Goal: Information Seeking & Learning: Learn about a topic

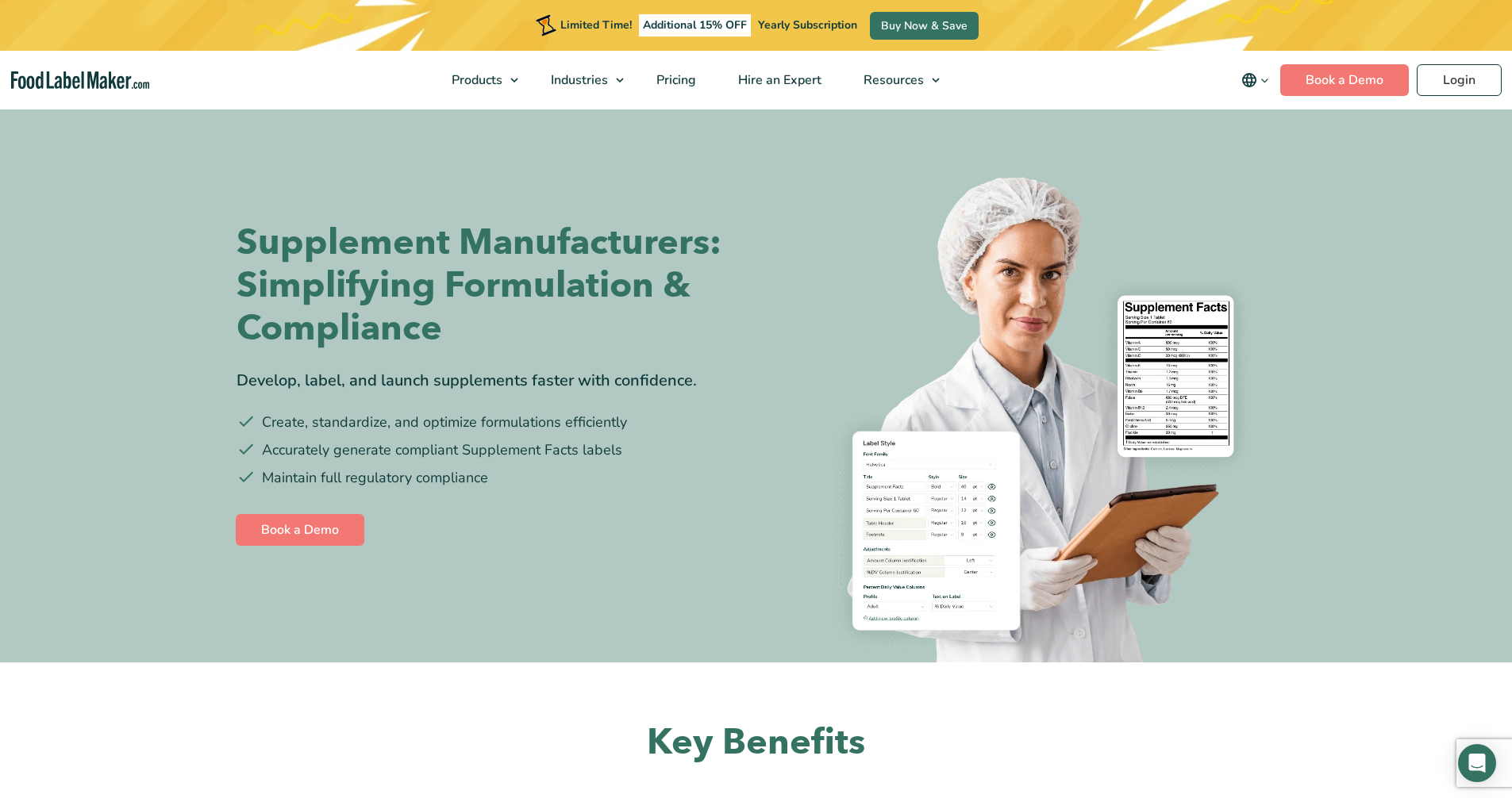
click at [1005, 61] on nav "Products Food Nutrition Labelling Supplements Formulation & Labelling Industrie…" at bounding box center [756, 80] width 1512 height 59
click at [895, 648] on img at bounding box center [1022, 409] width 508 height 508
click at [1026, 618] on img at bounding box center [1022, 409] width 508 height 508
drag, startPoint x: 839, startPoint y: 96, endPoint x: 256, endPoint y: 29, distance: 586.8
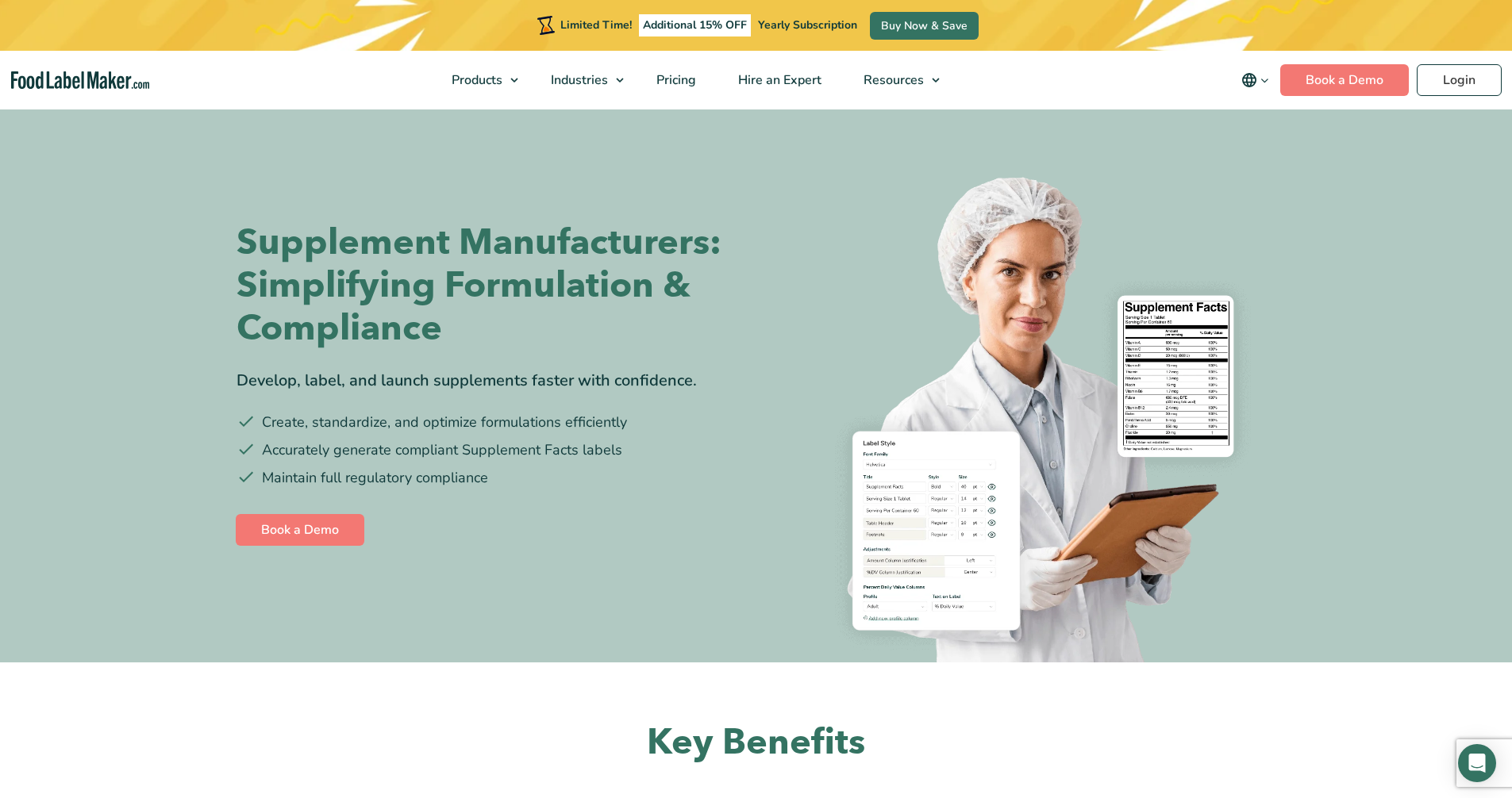
click at [1348, 226] on section "Supplement Manufacturers: Simplifying Formulation & Compliance Develop, label, …" at bounding box center [756, 385] width 1512 height 555
click at [714, 423] on li "Create, standardize, and optimize formulations efficiently" at bounding box center [491, 422] width 508 height 22
click at [521, 122] on div "Supplement Manufacturers: Simplifying Formulation & Compliance Develop, label, …" at bounding box center [756, 385] width 1040 height 555
drag, startPoint x: 1083, startPoint y: 495, endPoint x: 1311, endPoint y: 590, distance: 247.0
click at [881, 391] on img at bounding box center [1022, 409] width 508 height 508
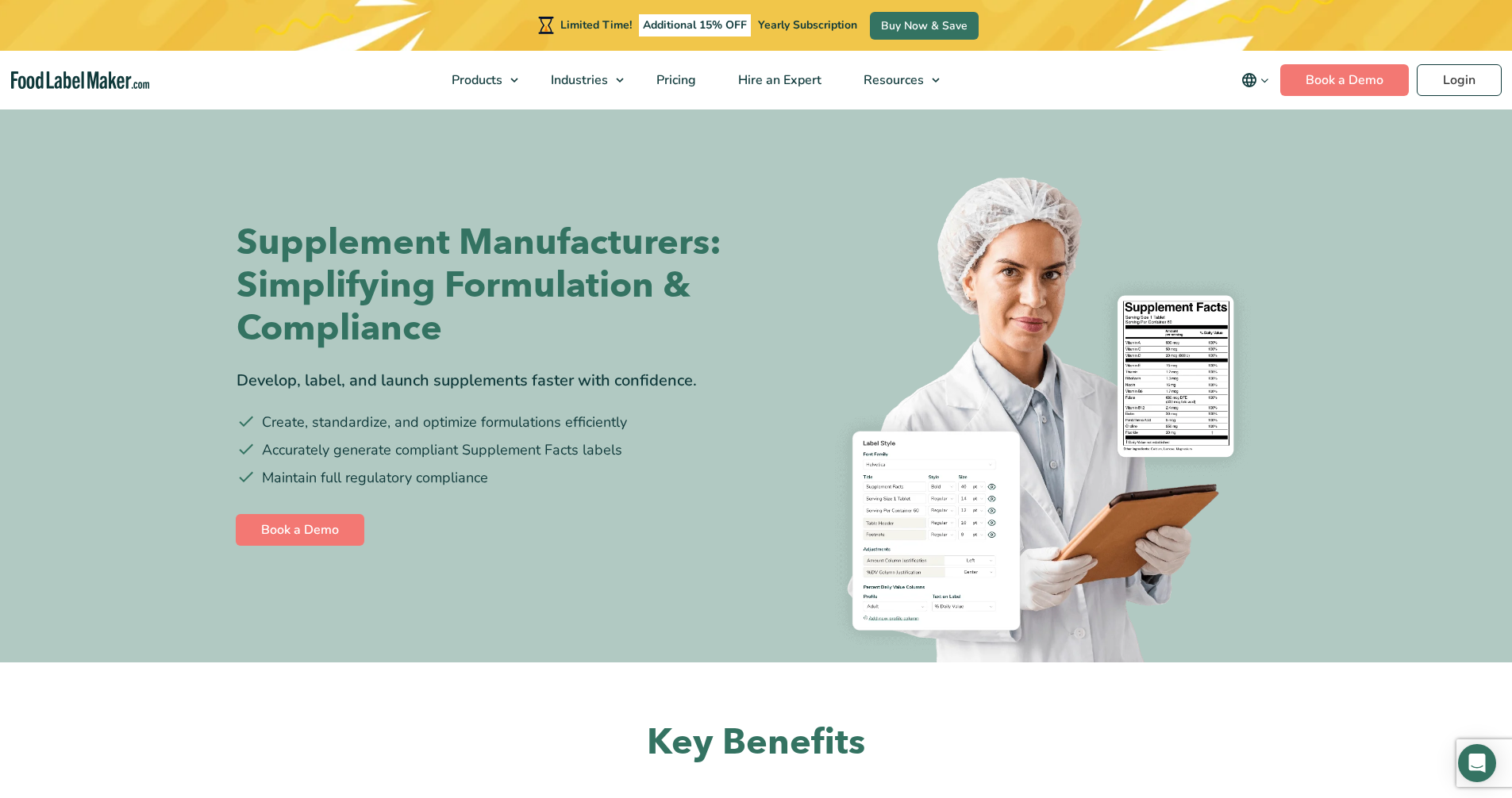
click at [1016, 298] on img at bounding box center [1022, 409] width 508 height 508
click at [1497, 459] on section "Supplement Manufacturers: Simplifying Formulation & Compliance Develop, label, …" at bounding box center [756, 385] width 1512 height 555
click at [952, 502] on img at bounding box center [1022, 409] width 508 height 508
drag, startPoint x: 906, startPoint y: 755, endPoint x: 472, endPoint y: 666, distance: 443.0
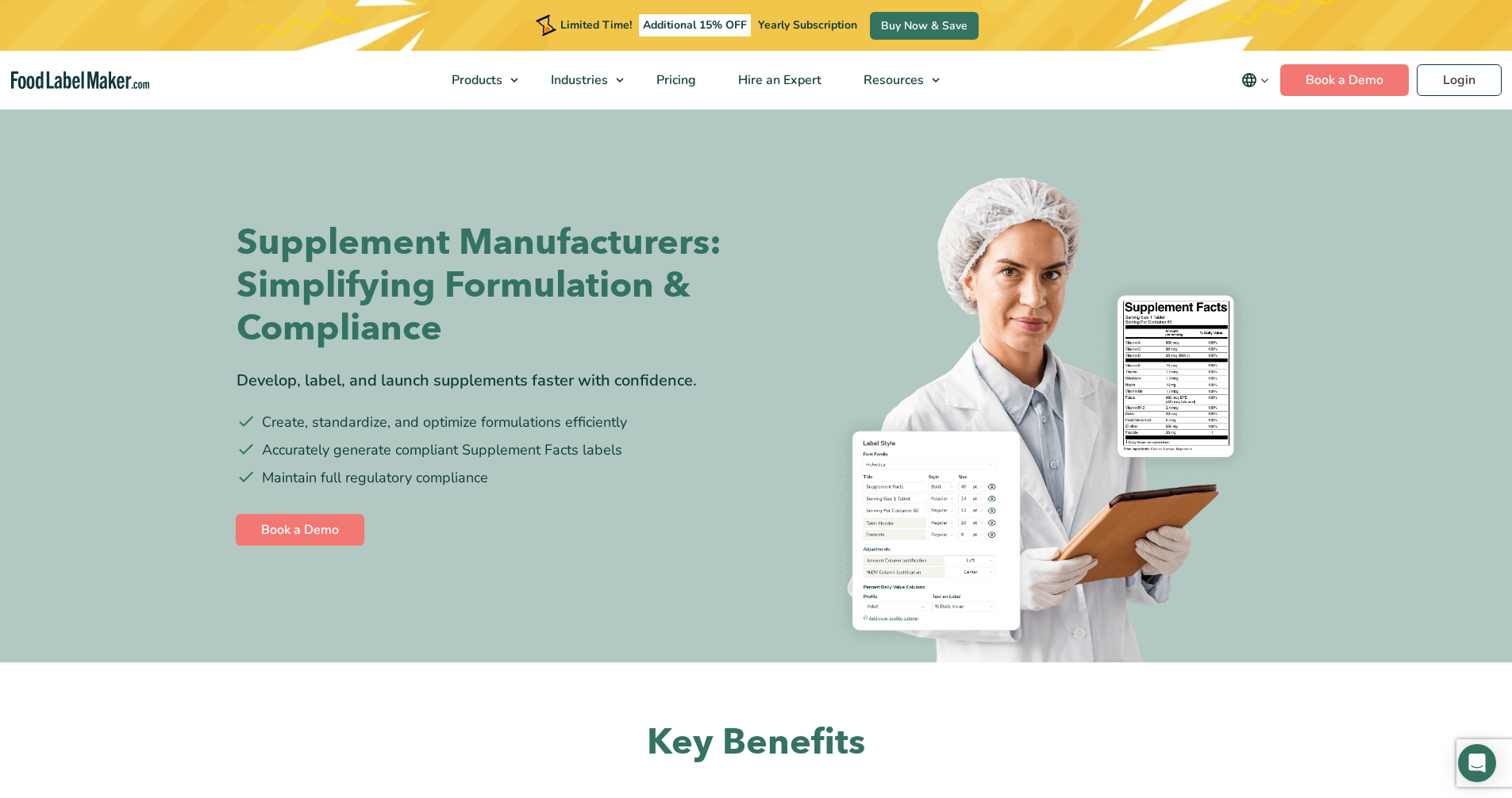
click at [1158, 753] on h2 "Key Benefits" at bounding box center [756, 743] width 960 height 47
